Goal: Find specific page/section: Find specific page/section

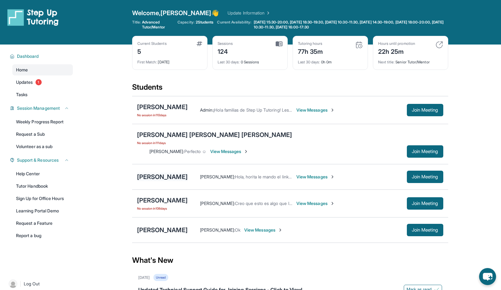
click at [173, 172] on div "[PERSON_NAME]" at bounding box center [162, 176] width 51 height 9
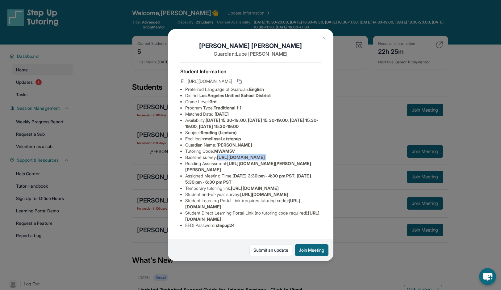
drag, startPoint x: 185, startPoint y: 168, endPoint x: 148, endPoint y: 187, distance: 41.4
click at [148, 187] on div "Melissa Lopez Guardian: Lupe Lopez Student Information https://student-portal.s…" at bounding box center [250, 145] width 501 height 290
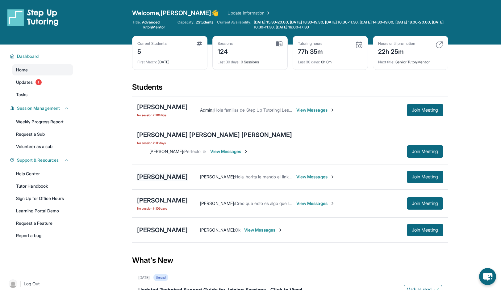
click at [158, 172] on div "[PERSON_NAME]" at bounding box center [162, 176] width 51 height 9
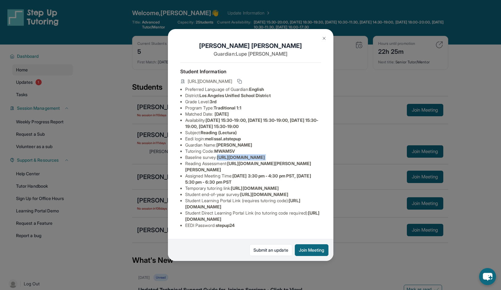
drag, startPoint x: 185, startPoint y: 168, endPoint x: 178, endPoint y: 184, distance: 18.1
click at [178, 184] on div "Melissa Lopez Guardian: Lupe Lopez Student Information https://student-portal.s…" at bounding box center [250, 144] width 165 height 231
copy span "https://airtable.com/apprlfn8WjpjBUn2G/shrK0QR6AaNyG5psY?prefill_Type%20of%20Fo…"
click at [325, 37] on img at bounding box center [324, 38] width 5 height 5
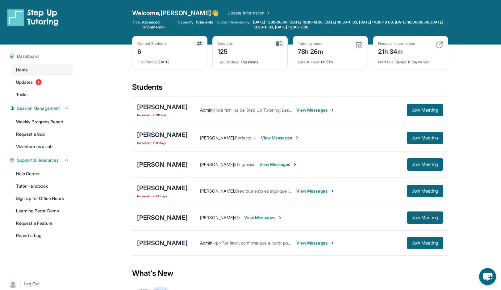
click at [235, 251] on div "[PERSON_NAME] Admin : <p>Por favor, confirma que el tutor podrá asistir a tu pr…" at bounding box center [290, 242] width 316 height 25
click at [274, 240] on div "Admin : <p>Por favor, confirma que el tutor podrá asistir a tu primera hora de …" at bounding box center [246, 243] width 93 height 6
click at [322, 239] on div "Admin : <p>Por favor, confirma que el tutor podrá asistir a tu primera hora de …" at bounding box center [316, 242] width 256 height 12
click at [321, 242] on span "View Messages" at bounding box center [315, 243] width 39 height 6
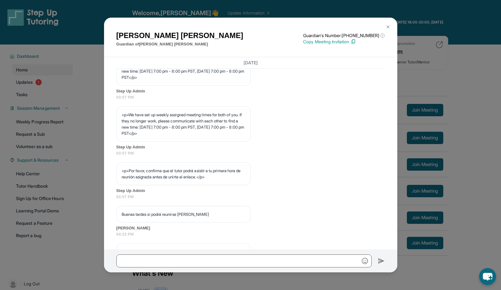
scroll to position [313, 0]
click at [386, 25] on img at bounding box center [388, 26] width 5 height 5
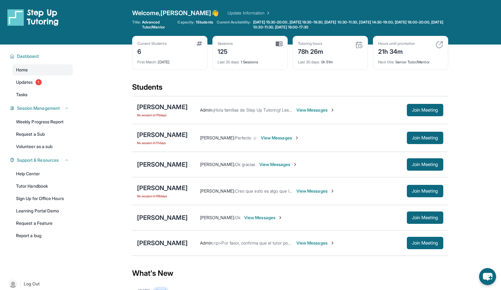
click at [273, 45] on div "Sessions 125" at bounding box center [250, 48] width 65 height 15
click at [278, 45] on img at bounding box center [279, 44] width 7 height 6
click at [236, 70] on div "Current Students 6 First Match : [DATE] Sessions 125 Last 30 days : 1 Sessions …" at bounding box center [290, 59] width 316 height 46
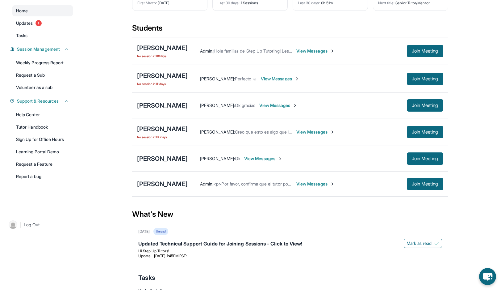
scroll to position [89, 0]
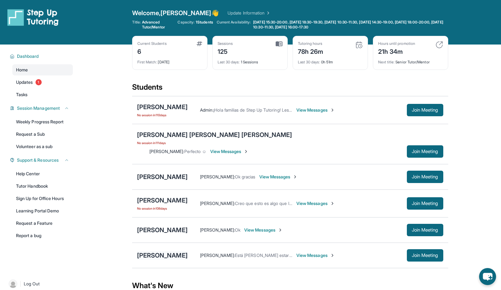
click at [181, 251] on div "Miguel Benavidez" at bounding box center [162, 255] width 51 height 9
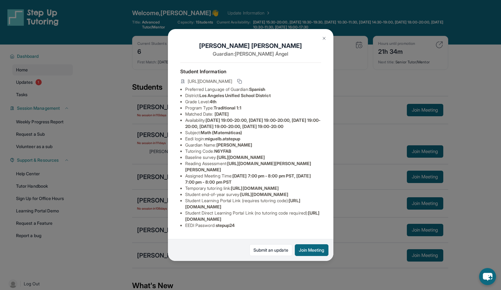
scroll to position [59, 0]
drag, startPoint x: 184, startPoint y: 221, endPoint x: 317, endPoint y: 222, distance: 132.7
click at [317, 222] on ul "Preferred Language of Guardian: Spanish District: Los Angeles Unified School Di…" at bounding box center [250, 157] width 141 height 142
copy span "https://student-portal.stepuptutoring.org/student/N6YFAB"
click at [379, 182] on div "Miguel Benavidez Guardian: Pedro Ángel Student Information https://student-port…" at bounding box center [250, 145] width 501 height 290
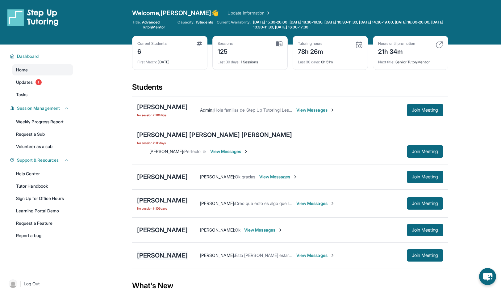
click at [178, 251] on div "[PERSON_NAME]" at bounding box center [162, 255] width 51 height 9
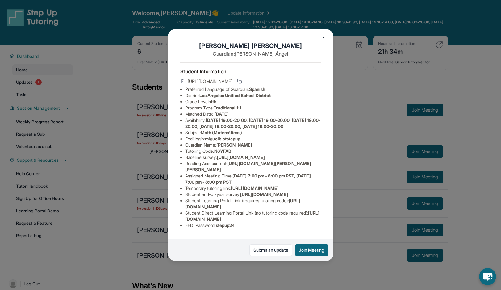
drag, startPoint x: 184, startPoint y: 221, endPoint x: 319, endPoint y: 223, distance: 135.2
click at [319, 223] on ul "Preferred Language of Guardian: Spanish District: Los Angeles Unified School Di…" at bounding box center [250, 157] width 141 height 142
copy span "https://student-portal.stepuptutoring.org/student/N6YFAB"
click at [81, 228] on div "Miguel Benavidez Guardian: Pedro Ángel Student Information https://student-port…" at bounding box center [250, 145] width 501 height 290
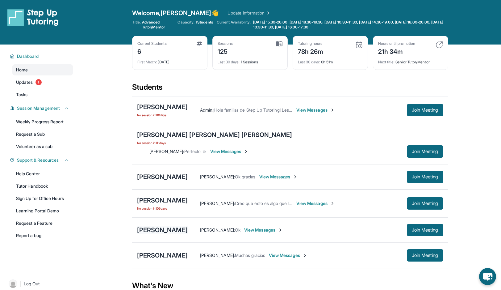
click at [165, 225] on div "[PERSON_NAME]" at bounding box center [162, 229] width 51 height 9
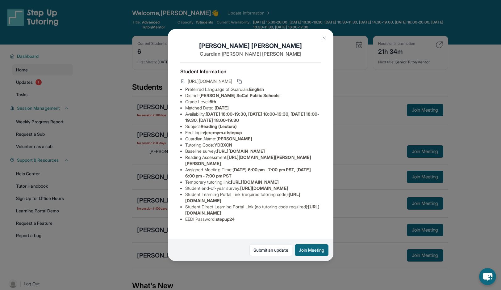
click at [324, 38] on img at bounding box center [324, 38] width 5 height 5
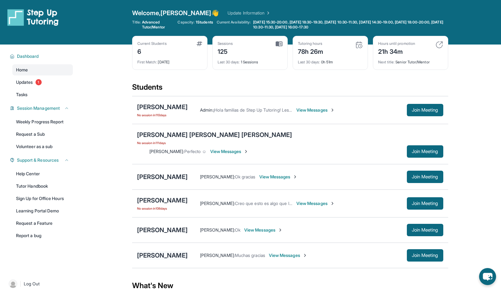
click at [151, 251] on div "[PERSON_NAME]" at bounding box center [162, 255] width 51 height 9
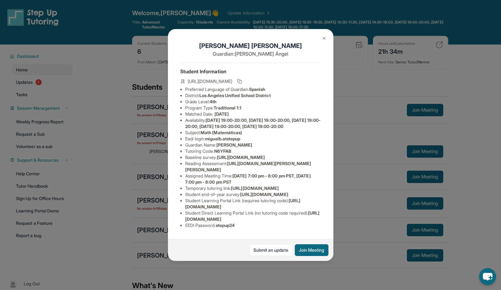
click at [322, 43] on button at bounding box center [324, 38] width 12 height 12
